Goal: Navigation & Orientation: Find specific page/section

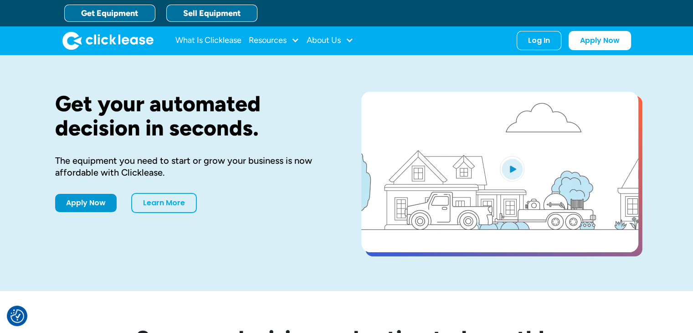
click at [232, 12] on link "Sell Equipment" at bounding box center [211, 13] width 91 height 17
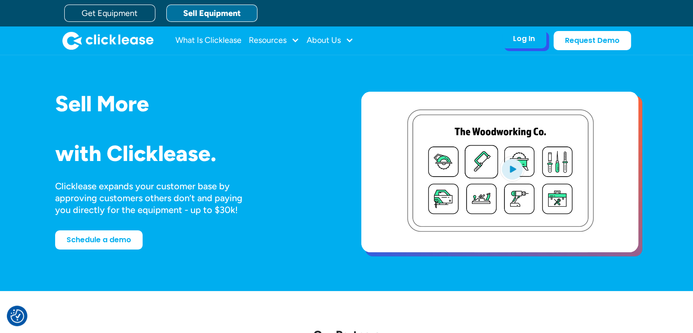
click at [527, 41] on div "Log In" at bounding box center [524, 38] width 22 height 9
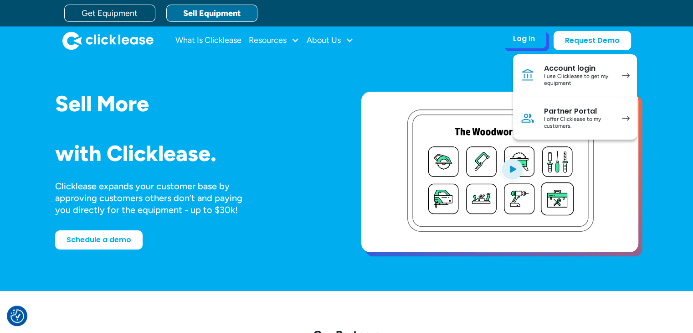
click at [561, 117] on div "I offer Clicklease to my customers." at bounding box center [578, 123] width 69 height 14
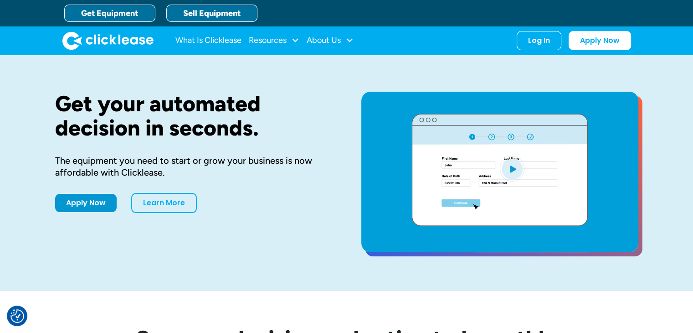
click at [213, 8] on link "Sell Equipment" at bounding box center [211, 13] width 91 height 17
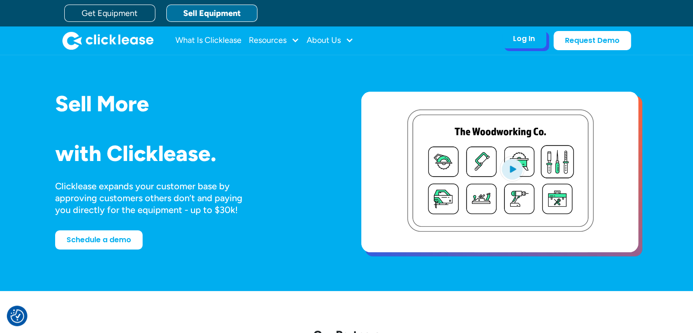
click at [523, 41] on div "Log In" at bounding box center [524, 38] width 22 height 9
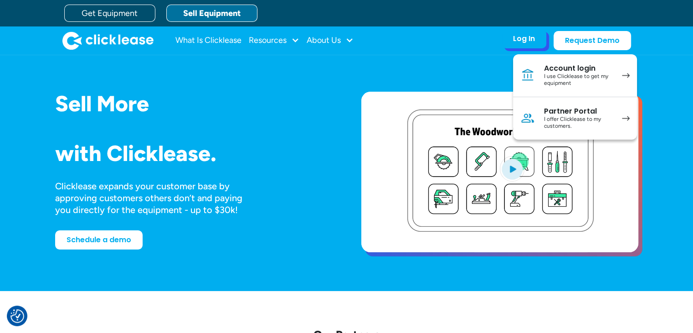
click at [550, 120] on div "I offer Clicklease to my customers." at bounding box center [578, 123] width 69 height 14
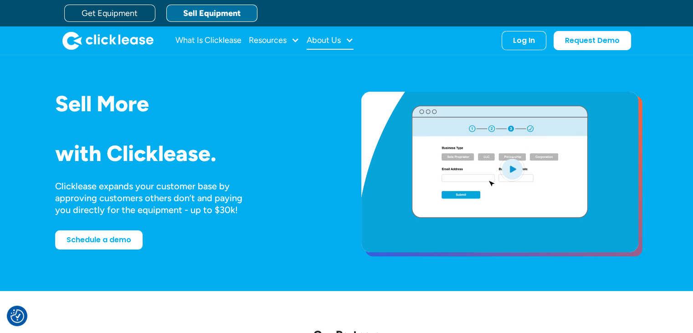
click at [332, 40] on div "About Us" at bounding box center [324, 40] width 34 height 0
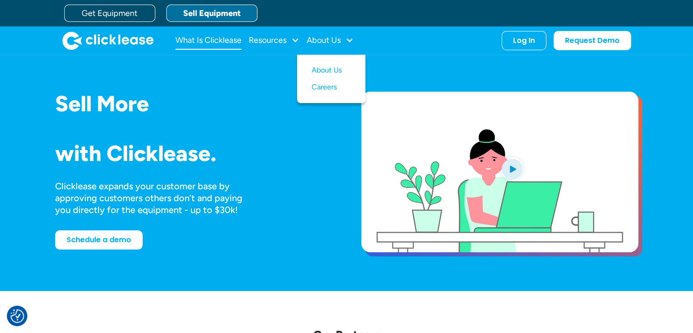
click at [218, 39] on link "What Is Clicklease" at bounding box center [208, 40] width 66 height 18
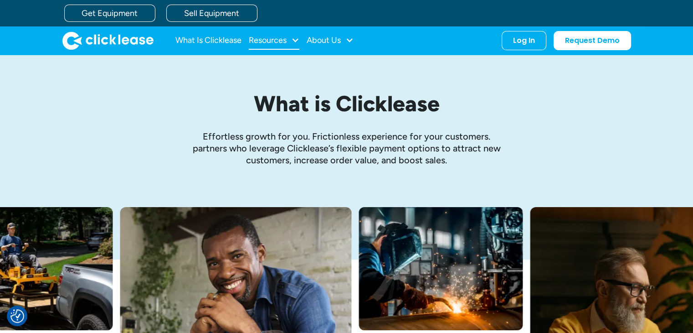
click at [269, 40] on div "Resources" at bounding box center [268, 40] width 38 height 0
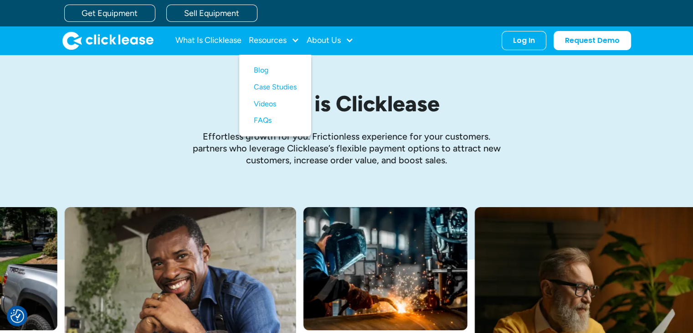
click at [123, 35] on img "home" at bounding box center [107, 40] width 91 height 18
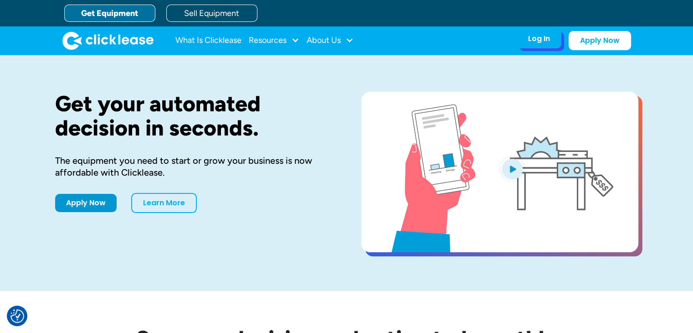
click at [535, 42] on div "Log In" at bounding box center [539, 38] width 22 height 9
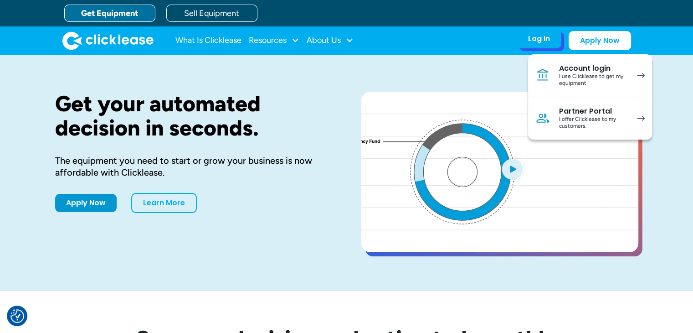
click at [592, 77] on div "I use Clicklease to get my equipment" at bounding box center [593, 80] width 69 height 14
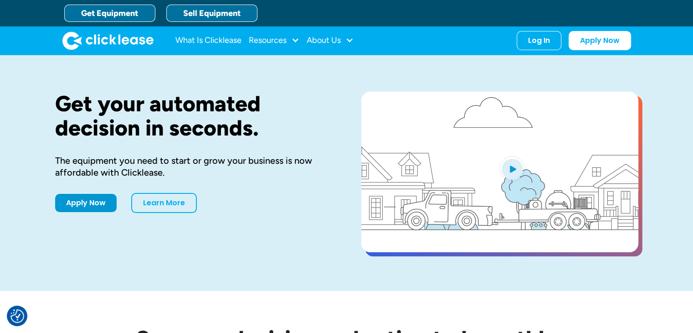
click at [220, 6] on link "Sell Equipment" at bounding box center [211, 13] width 91 height 17
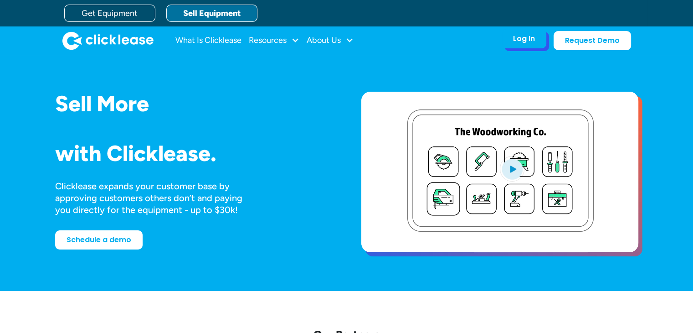
click at [520, 40] on div "Log In" at bounding box center [524, 38] width 22 height 9
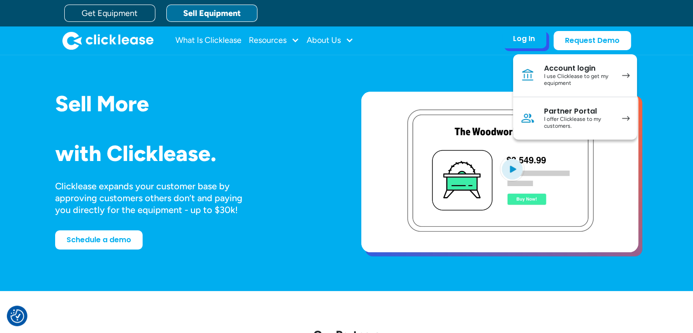
click at [541, 113] on link "Partner Portal I offer Clicklease to my customers." at bounding box center [575, 118] width 124 height 42
